Goal: Task Accomplishment & Management: Manage account settings

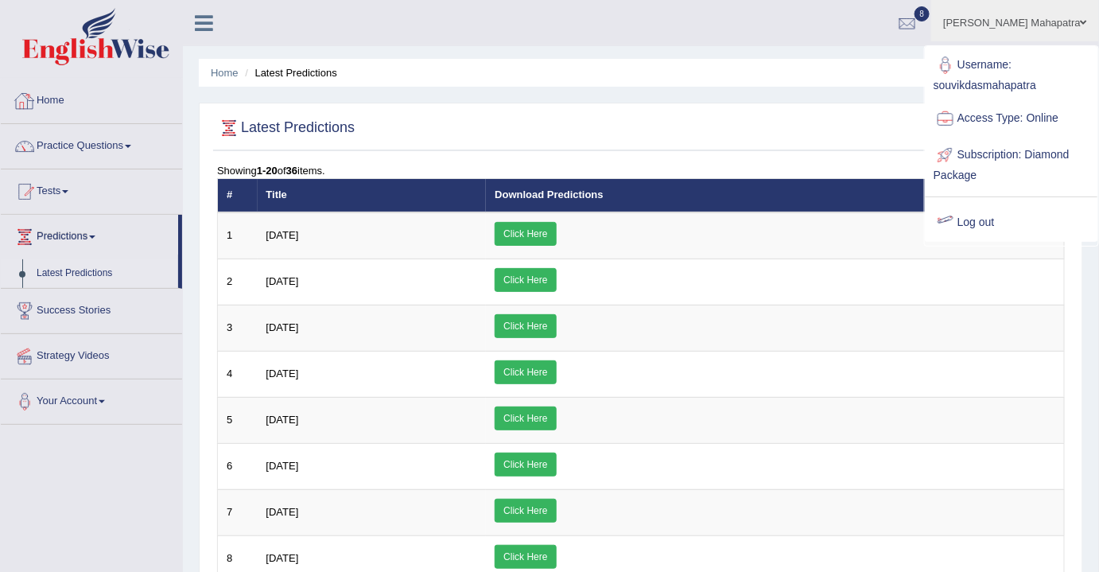
click at [58, 101] on link "Home" at bounding box center [91, 99] width 181 height 40
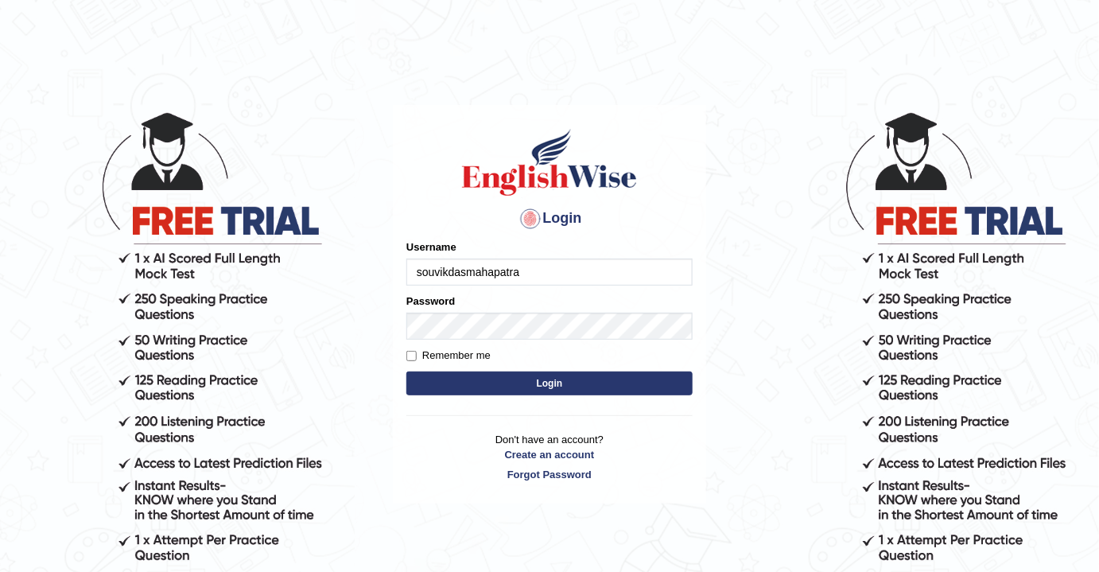
type input "souvikdasmahapatra"
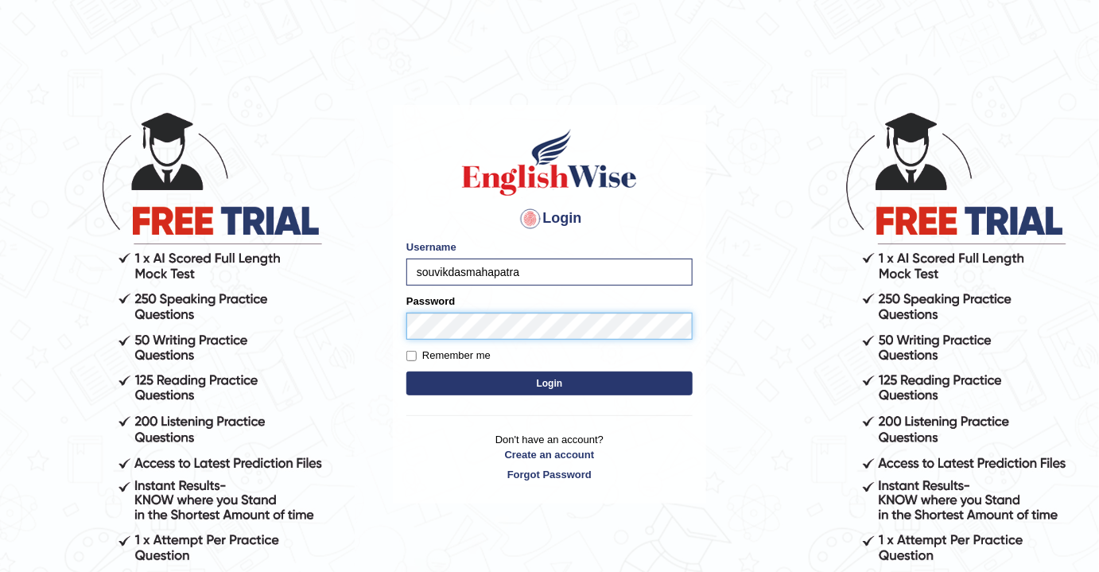
click at [407, 372] on button "Login" at bounding box center [550, 384] width 286 height 24
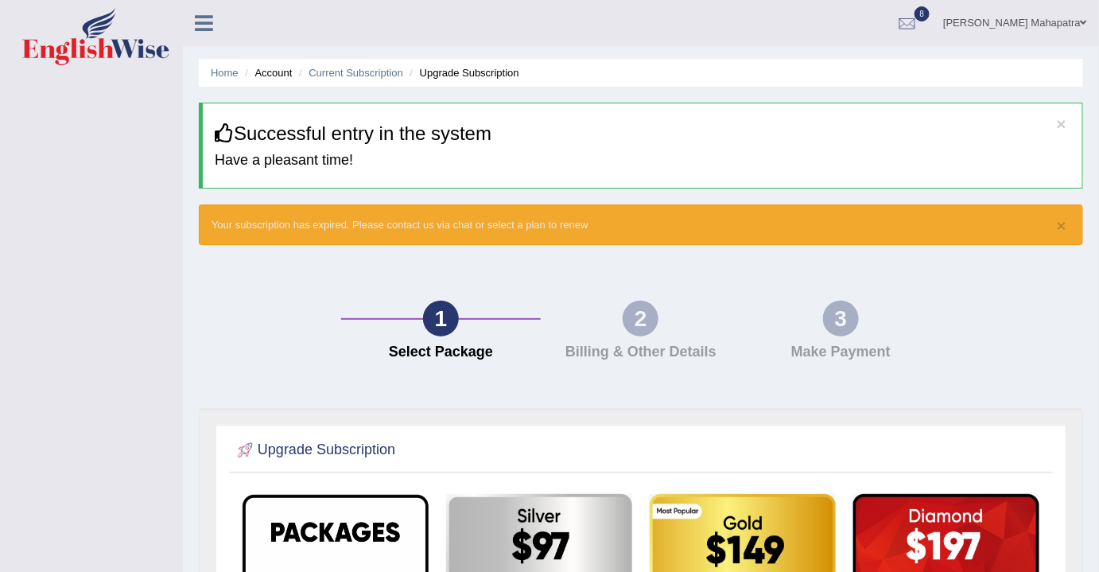
click at [642, 361] on div "2 Billing & Other Details" at bounding box center [641, 335] width 200 height 68
click at [642, 350] on h4 "Billing & Other Details" at bounding box center [641, 352] width 185 height 16
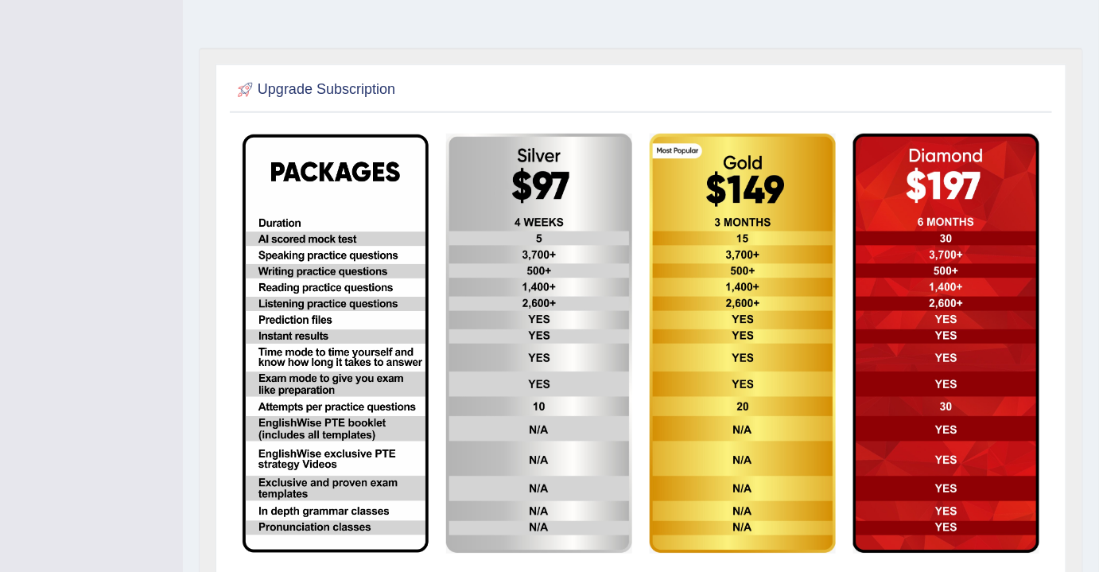
scroll to position [361, 0]
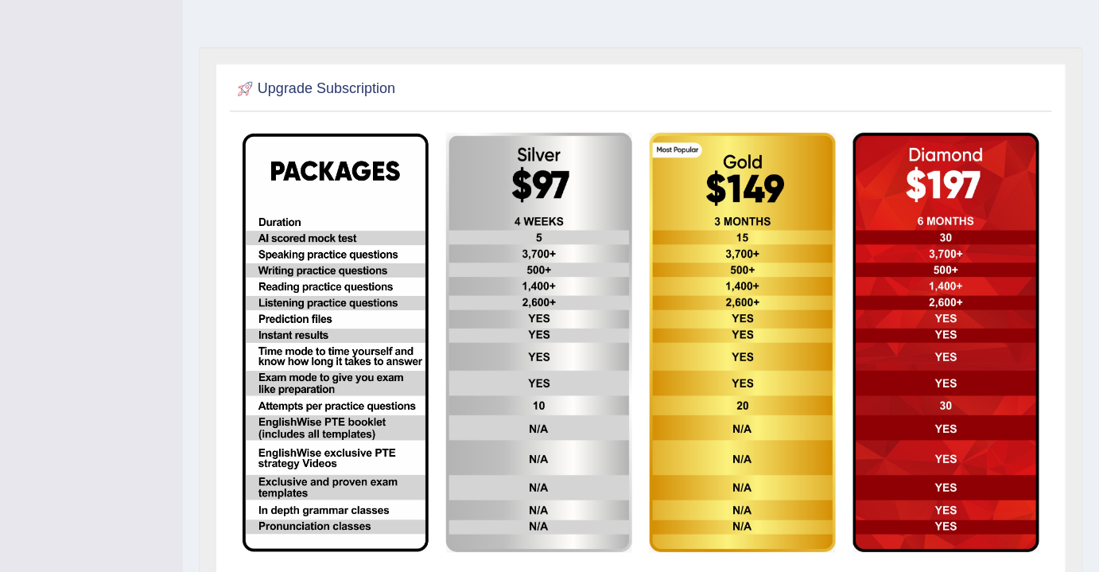
click at [333, 316] on img at bounding box center [336, 343] width 186 height 418
click at [551, 305] on img at bounding box center [539, 343] width 186 height 420
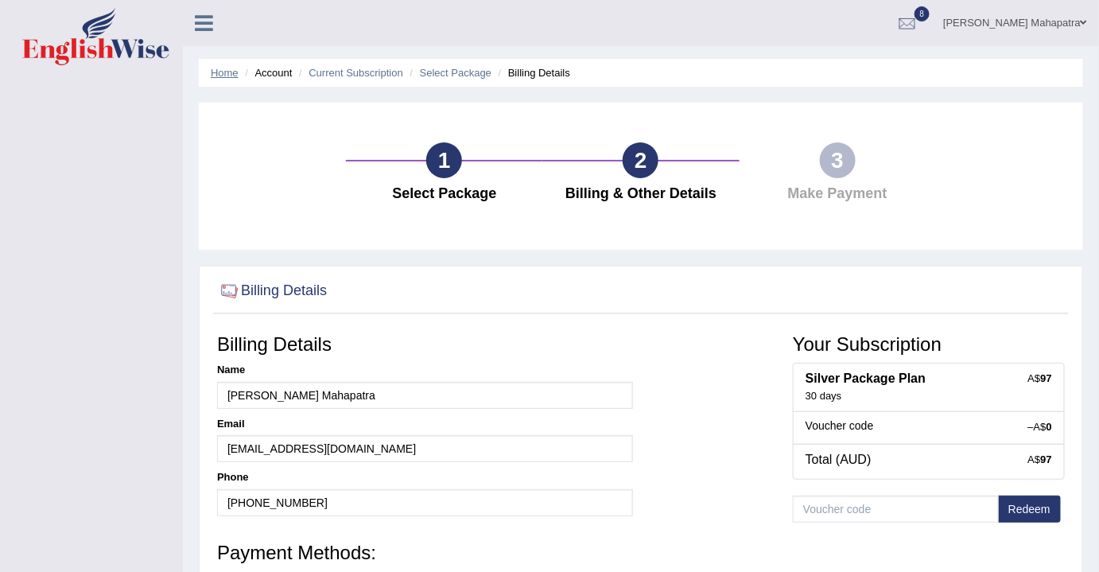
click at [222, 78] on link "Home" at bounding box center [225, 73] width 28 height 12
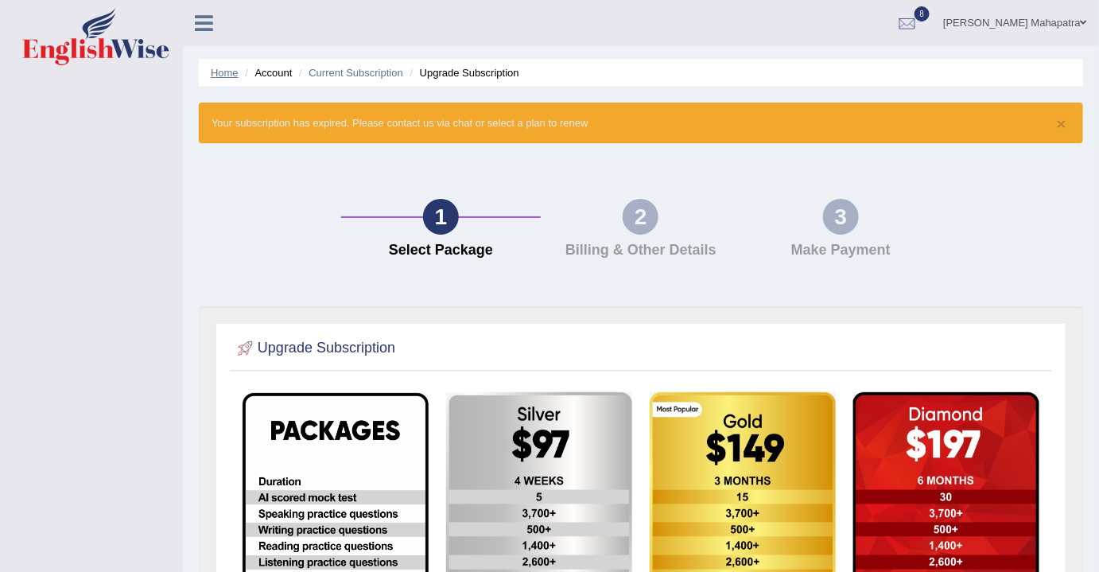
click at [227, 73] on link "Home" at bounding box center [225, 73] width 28 height 12
click at [918, 20] on link "8" at bounding box center [908, 20] width 48 height 41
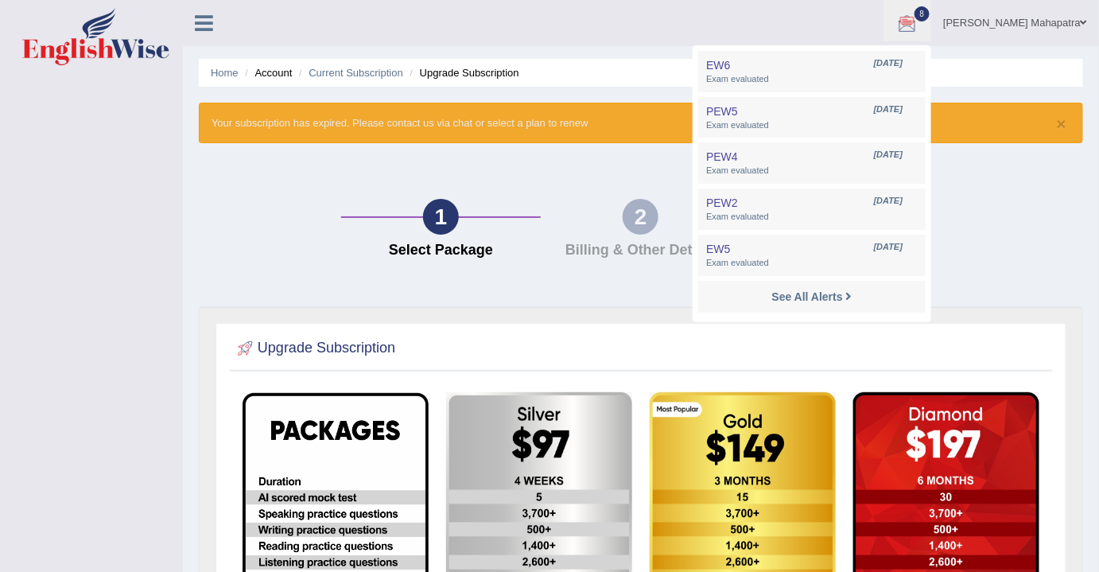
click at [1039, 28] on link "[PERSON_NAME] Mahapatra" at bounding box center [1016, 20] width 168 height 41
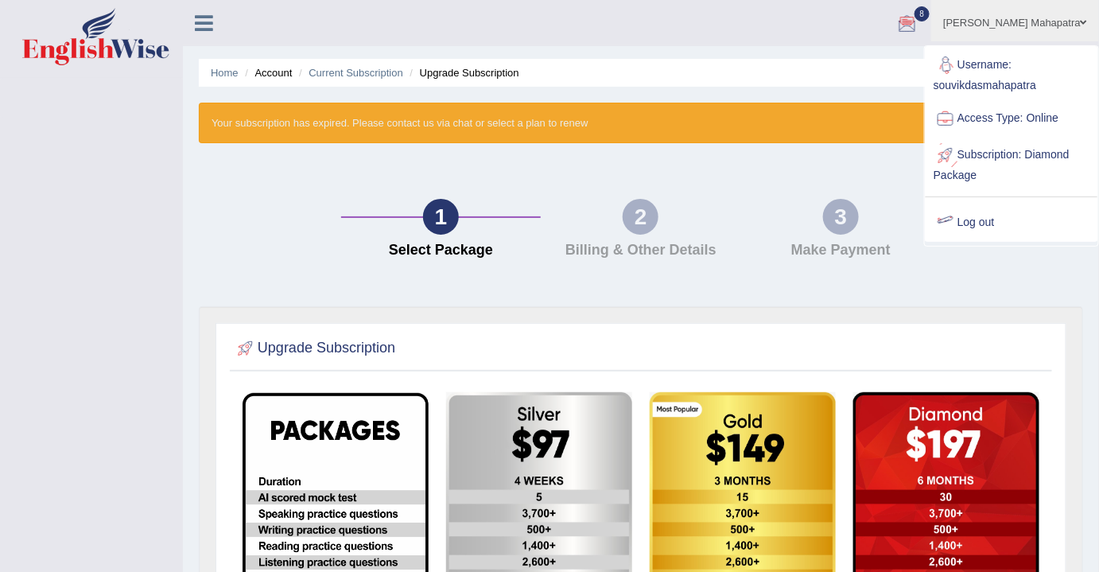
click at [970, 219] on link "Log out" at bounding box center [1012, 222] width 172 height 37
